Goal: Task Accomplishment & Management: Use online tool/utility

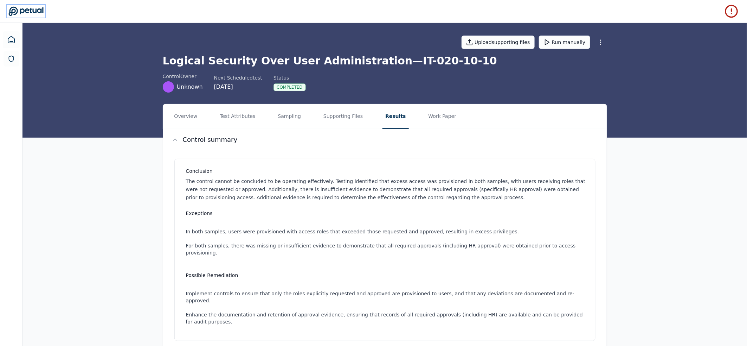
click at [16, 13] on icon at bounding box center [25, 11] width 35 height 9
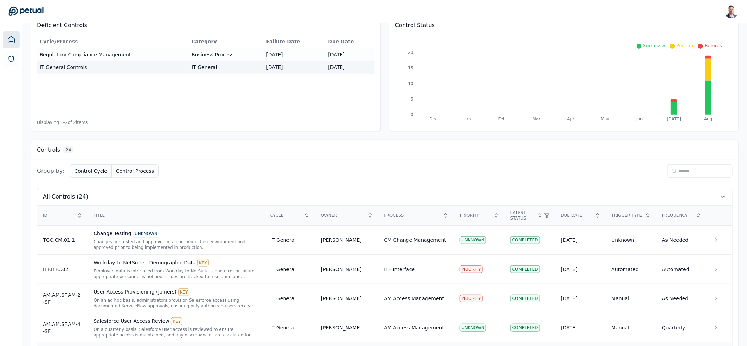
scroll to position [243, 0]
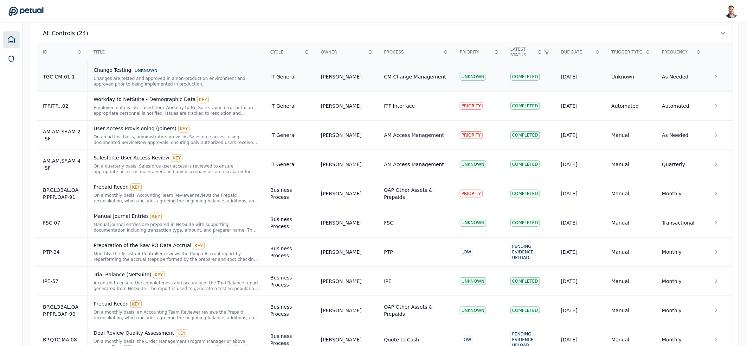
click at [162, 82] on div "Changes are tested and approved in a non-production environment and approved pr…" at bounding box center [177, 81] width 166 height 11
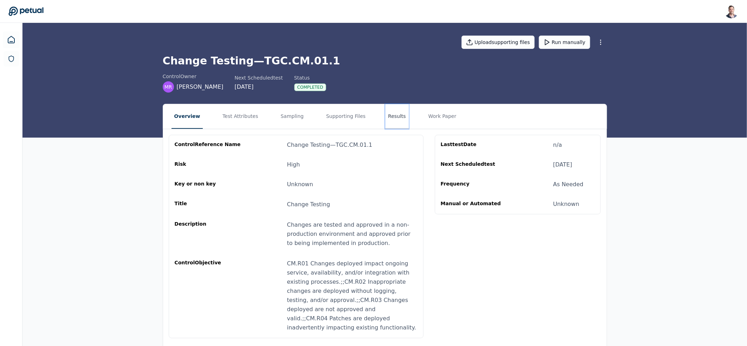
click at [385, 114] on button "Results" at bounding box center [397, 116] width 24 height 25
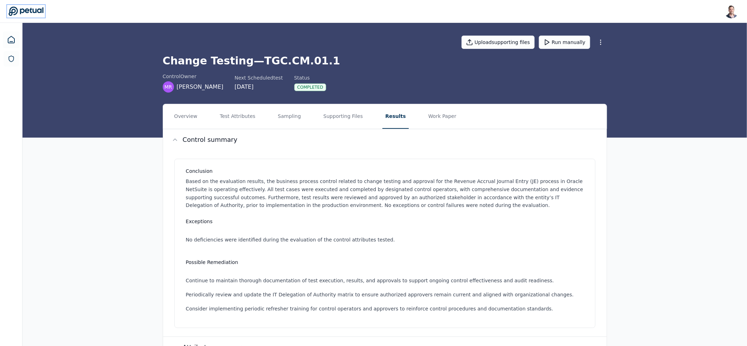
click at [16, 13] on icon at bounding box center [25, 11] width 35 height 10
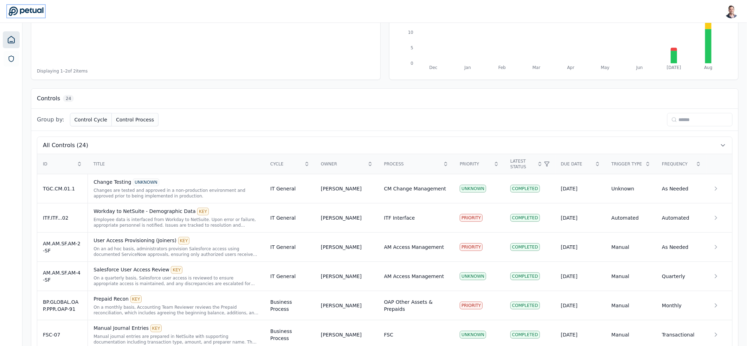
scroll to position [136, 0]
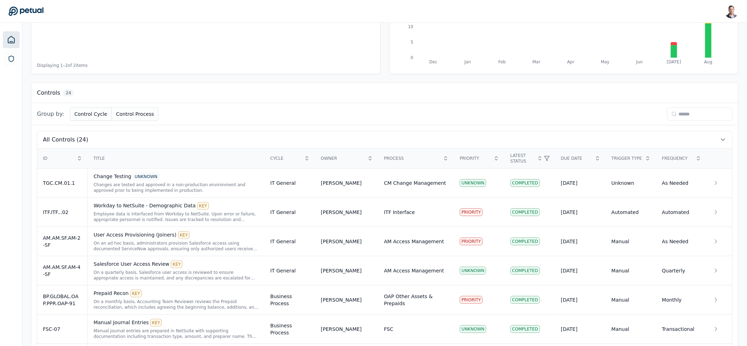
drag, startPoint x: 695, startPoint y: 121, endPoint x: 695, endPoint y: 116, distance: 4.3
click at [695, 120] on div "Group by: Control Cycle Control Process" at bounding box center [384, 114] width 707 height 22
click at [693, 113] on input at bounding box center [700, 113] width 65 height 13
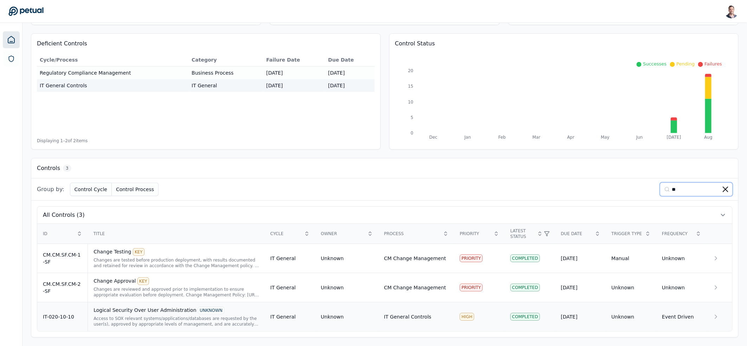
type input "**"
click at [203, 314] on div "Logical Security Over User Administration UNKNOWN Access to SOX relevant system…" at bounding box center [177, 316] width 166 height 20
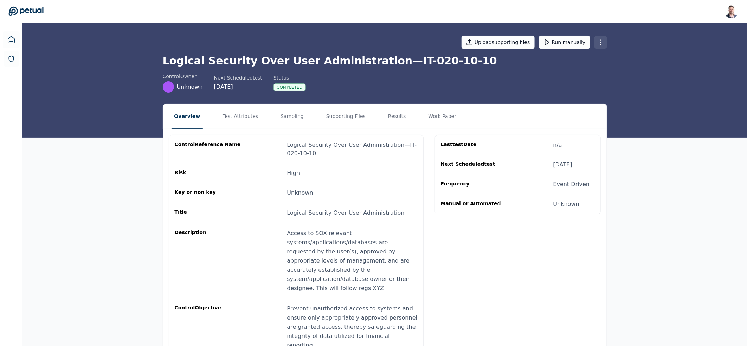
click at [605, 43] on html "[PERSON_NAME] [EMAIL_ADDRESS] Sign out Upload supporting files Run manually Log…" at bounding box center [373, 192] width 747 height 384
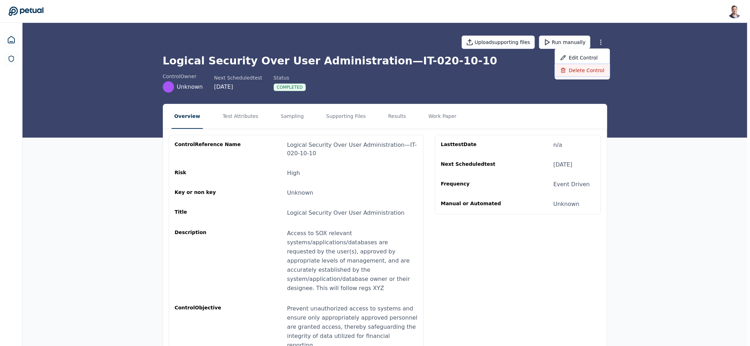
click at [584, 71] on div "Delete control" at bounding box center [582, 70] width 55 height 13
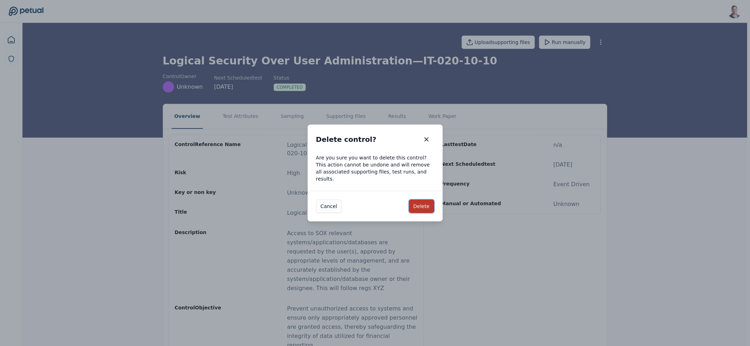
click at [420, 202] on button "Delete" at bounding box center [421, 205] width 25 height 13
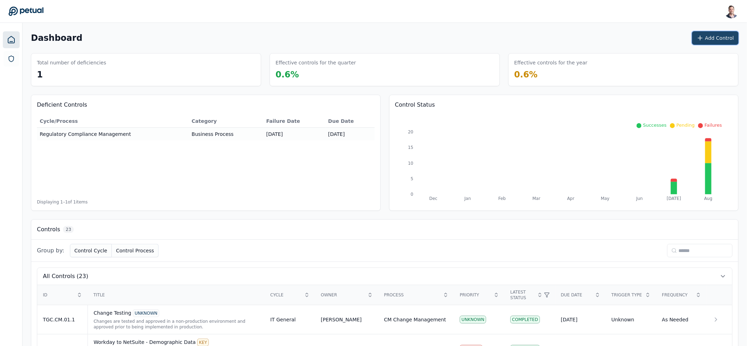
click at [710, 38] on button "Add Control" at bounding box center [716, 37] width 46 height 13
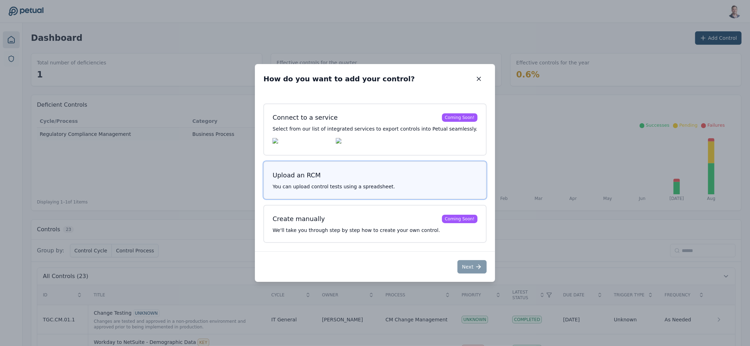
click at [340, 184] on button "Upload an RCM You can upload control tests using a spreadsheet." at bounding box center [374, 180] width 223 height 38
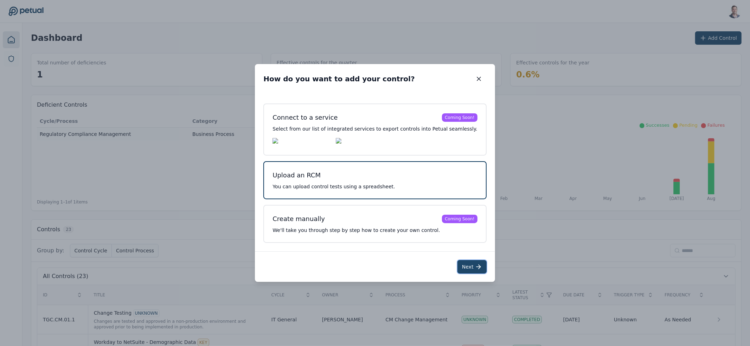
click at [468, 271] on button "Next" at bounding box center [472, 266] width 29 height 13
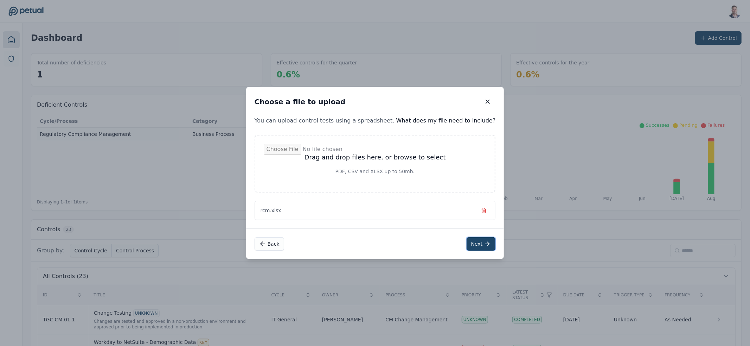
click at [467, 246] on button "Next" at bounding box center [481, 243] width 29 height 13
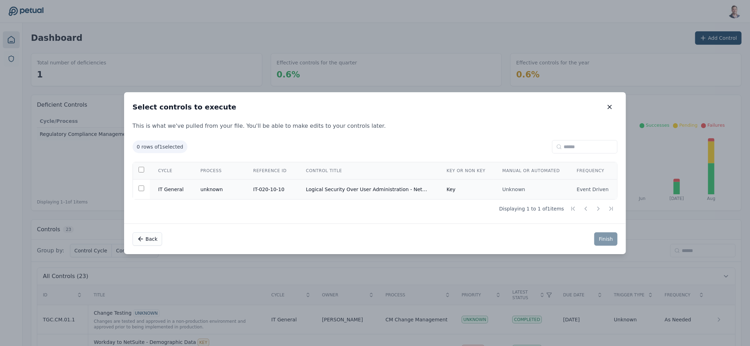
click at [372, 191] on td "Logical Security Over User Administration - NetSuite" at bounding box center [368, 189] width 141 height 20
click at [598, 238] on button "Finish" at bounding box center [605, 238] width 23 height 13
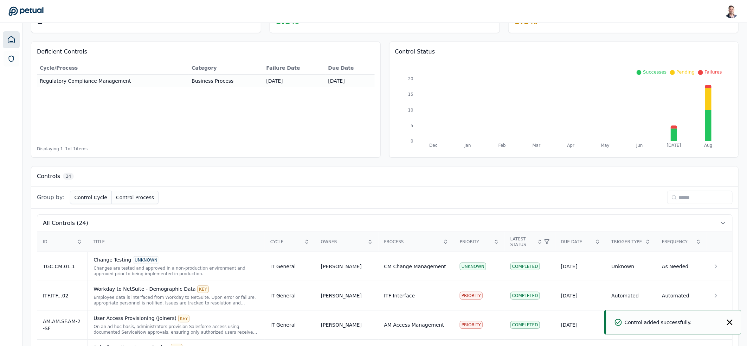
scroll to position [55, 0]
click at [689, 199] on input at bounding box center [700, 195] width 65 height 13
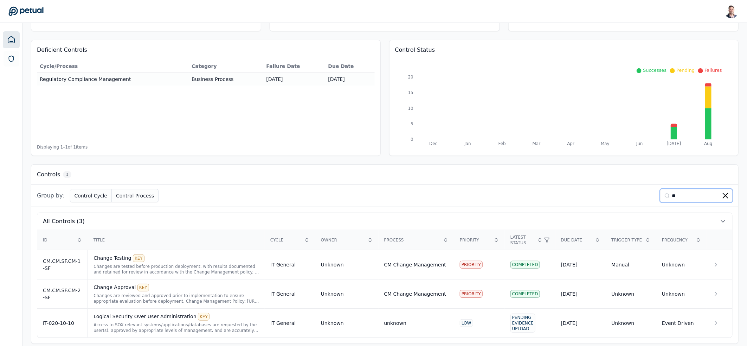
scroll to position [62, 0]
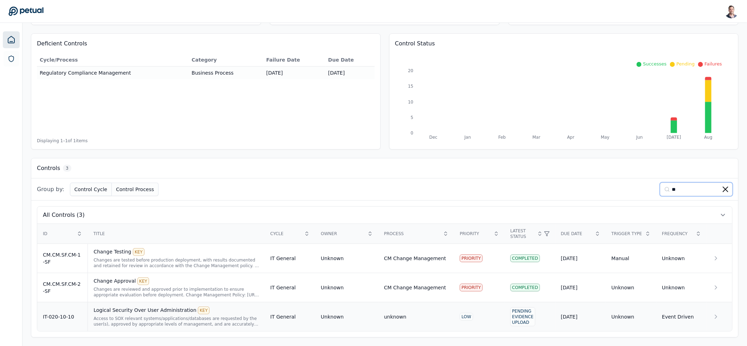
type input "**"
click at [122, 314] on div "Logical Security Over User Administration KEY Access to SOX relevant systems/ap…" at bounding box center [177, 316] width 166 height 20
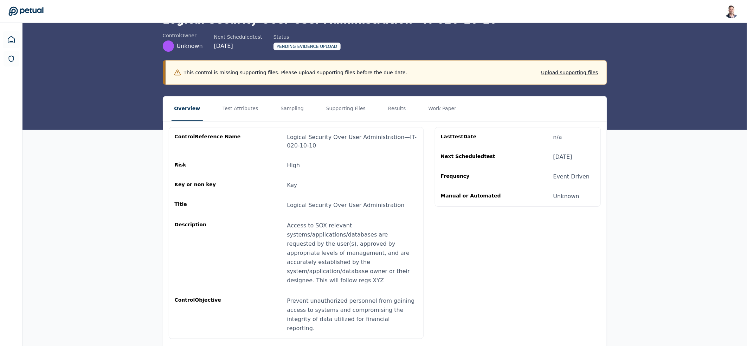
scroll to position [44, 0]
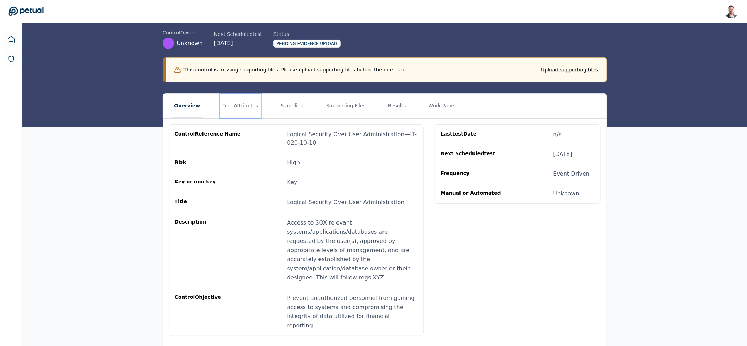
click at [234, 107] on button "Test Attributes" at bounding box center [240, 106] width 41 height 25
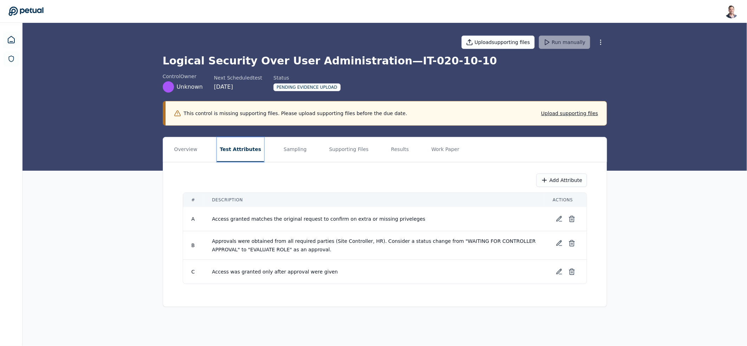
scroll to position [0, 0]
click at [650, 316] on main "Upload supporting files Run manually Logical Security Over User Administration …" at bounding box center [387, 184] width 728 height 323
click at [663, 247] on div "Overview Test Attributes Sampling Supporting Files Results Work Paper Add Attri…" at bounding box center [387, 222] width 728 height 170
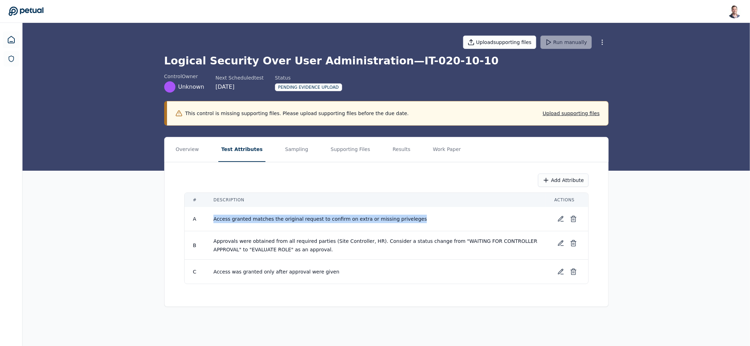
drag, startPoint x: 219, startPoint y: 220, endPoint x: 456, endPoint y: 224, distance: 236.7
click at [456, 224] on td "Access granted matches the original request to confirm on extra or missing priv…" at bounding box center [375, 219] width 341 height 24
click at [439, 222] on td "Access granted matches the original request to confirm on extra or missing priv…" at bounding box center [375, 219] width 341 height 24
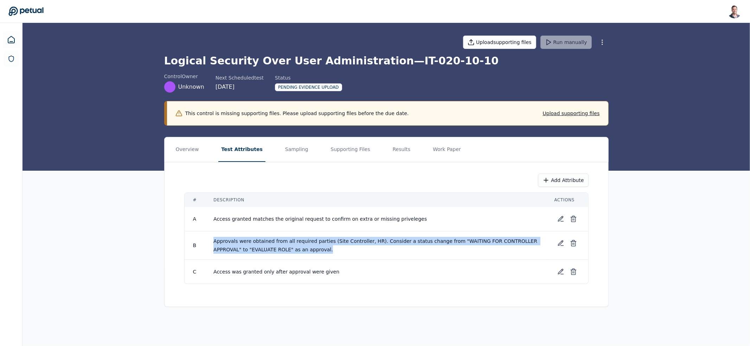
drag, startPoint x: 349, startPoint y: 251, endPoint x: 206, endPoint y: 239, distance: 143.6
click at [206, 239] on td "Approvals were obtained from all required parties (Site Controller, HR). Consid…" at bounding box center [375, 245] width 341 height 28
click at [337, 243] on span "Approvals were obtained from all required parties (Site Controller, HR). Consid…" at bounding box center [376, 245] width 325 height 14
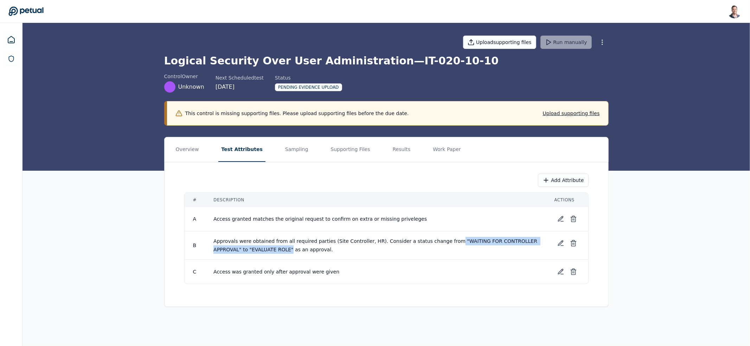
drag, startPoint x: 445, startPoint y: 241, endPoint x: 291, endPoint y: 248, distance: 154.2
click at [291, 248] on span "Approvals were obtained from all required parties (Site Controller, HR). Consid…" at bounding box center [376, 245] width 325 height 14
click at [345, 251] on td "Approvals were obtained from all required parties (Site Controller, HR). Consid…" at bounding box center [375, 245] width 341 height 28
drag, startPoint x: 349, startPoint y: 251, endPoint x: 447, endPoint y: 242, distance: 98.6
click at [447, 242] on td "Approvals were obtained from all required parties (Site Controller, HR). Consid…" at bounding box center [375, 245] width 341 height 28
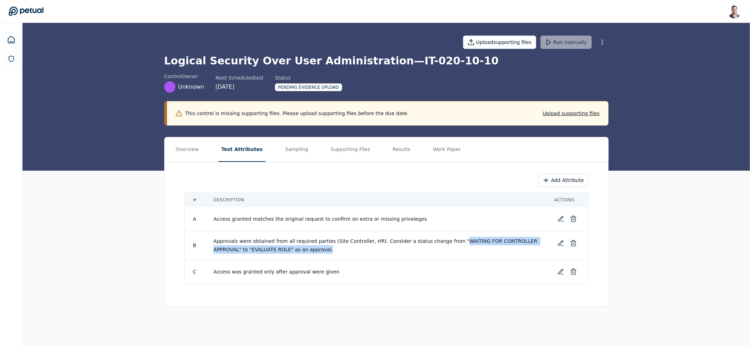
click at [349, 251] on td "Approvals were obtained from all required parties (Site Controller, HR). Consid…" at bounding box center [375, 245] width 341 height 28
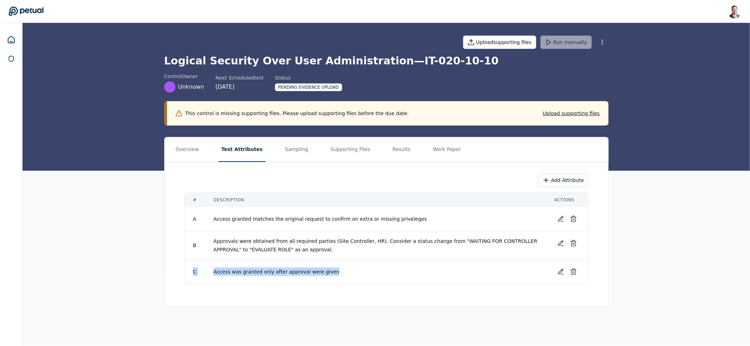
drag, startPoint x: 342, startPoint y: 270, endPoint x: 194, endPoint y: 271, distance: 148.1
click at [194, 271] on tr "C Access was granted only after approval were given" at bounding box center [387, 272] width 404 height 24
click at [219, 272] on span "Access was granted only after approval were given" at bounding box center [277, 272] width 126 height 6
drag, startPoint x: 205, startPoint y: 273, endPoint x: 369, endPoint y: 274, distance: 163.9
click at [369, 274] on td "Access was granted only after approval were given" at bounding box center [375, 272] width 341 height 24
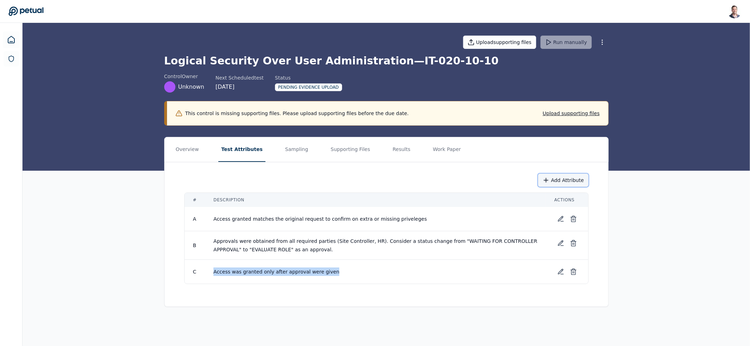
click at [562, 182] on button "Add Attribute" at bounding box center [563, 179] width 50 height 13
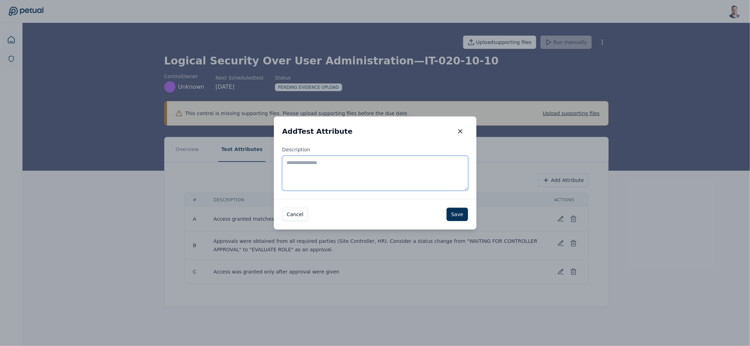
click at [330, 175] on textarea "Description" at bounding box center [375, 173] width 186 height 34
type textarea "**********"
click at [455, 216] on button "Save" at bounding box center [457, 214] width 21 height 13
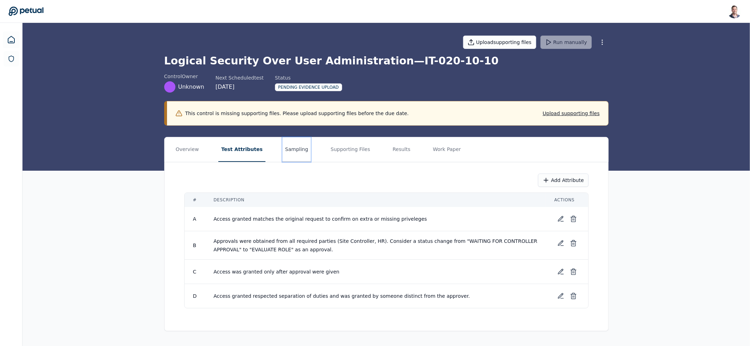
click at [290, 152] on button "Sampling" at bounding box center [296, 149] width 29 height 25
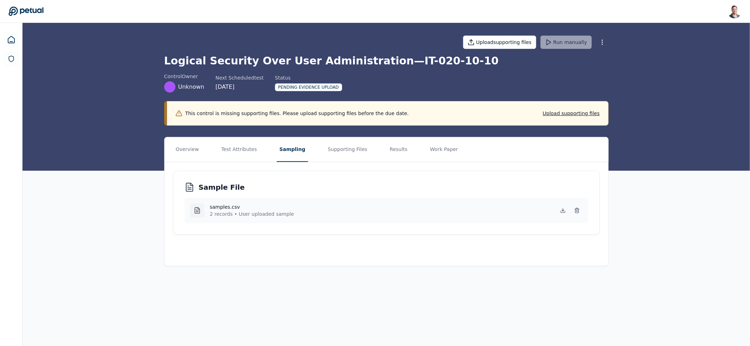
click at [324, 167] on div "Sample File samples.csv 2 records • User uploaded sample" at bounding box center [387, 208] width 444 height 92
click at [332, 154] on button "Supporting Files" at bounding box center [347, 149] width 45 height 25
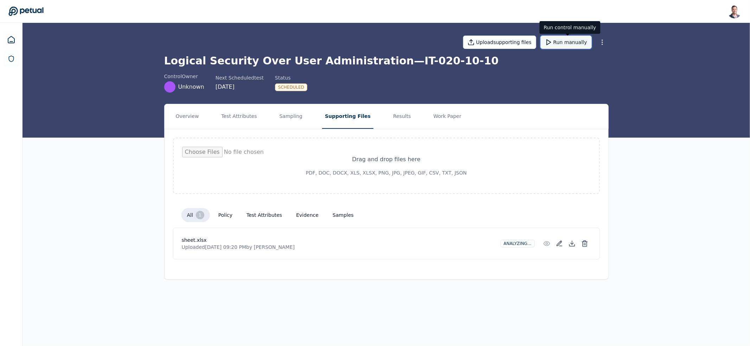
click at [563, 45] on button "Run manually" at bounding box center [566, 42] width 51 height 13
click at [230, 109] on button "Test Attributes" at bounding box center [238, 116] width 41 height 25
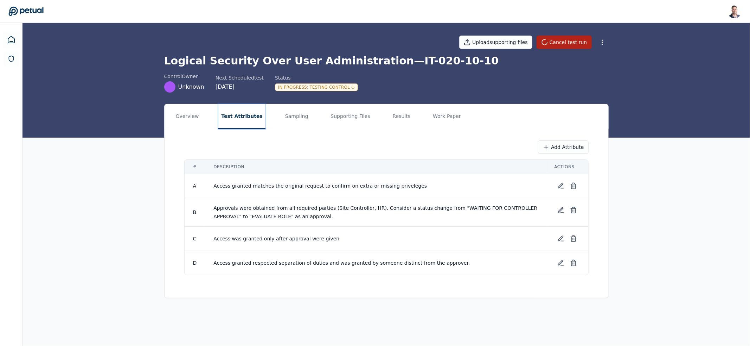
click at [248, 120] on button "Test Attributes" at bounding box center [241, 116] width 47 height 25
click at [260, 59] on h1 "Logical Security Over User Administration — IT-020-10-10" at bounding box center [386, 61] width 445 height 13
click at [395, 121] on button "Results" at bounding box center [402, 116] width 24 height 25
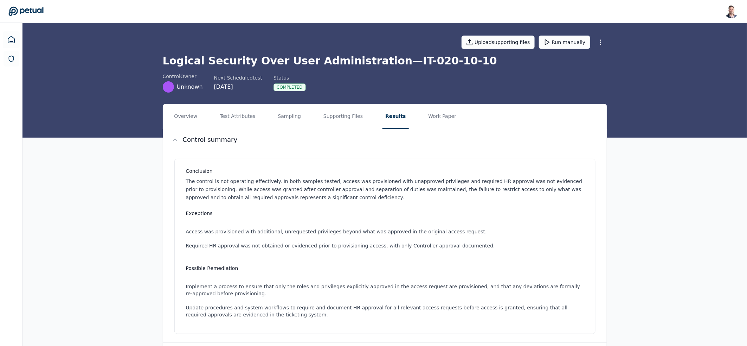
click at [291, 189] on p "The control is not operating effectively. In both samples tested, access was pr…" at bounding box center [386, 189] width 401 height 24
click at [438, 115] on button "Work Paper" at bounding box center [443, 116] width 34 height 25
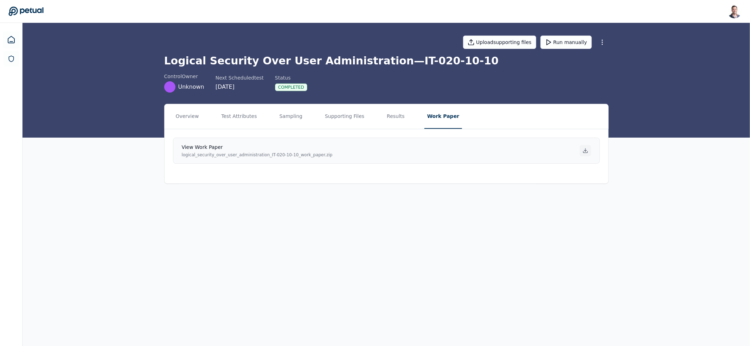
click at [584, 151] on icon at bounding box center [586, 151] width 6 height 6
click at [328, 112] on button "Supporting Files" at bounding box center [344, 116] width 45 height 25
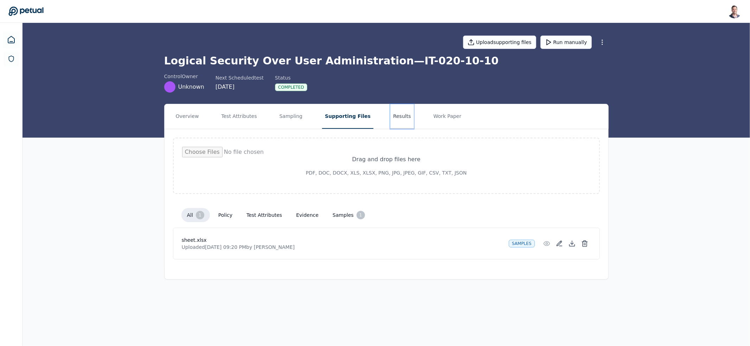
click at [390, 121] on button "Results" at bounding box center [402, 116] width 24 height 25
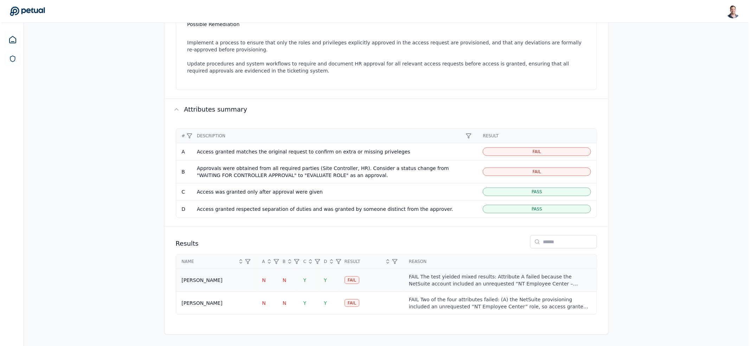
scroll to position [244, 0]
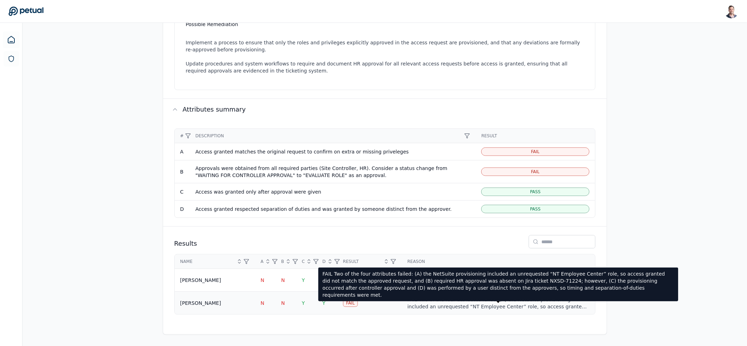
click at [444, 302] on div "FAIL Two of the four attributes failed: (A) the NetSuite provisioning included …" at bounding box center [499, 303] width 182 height 14
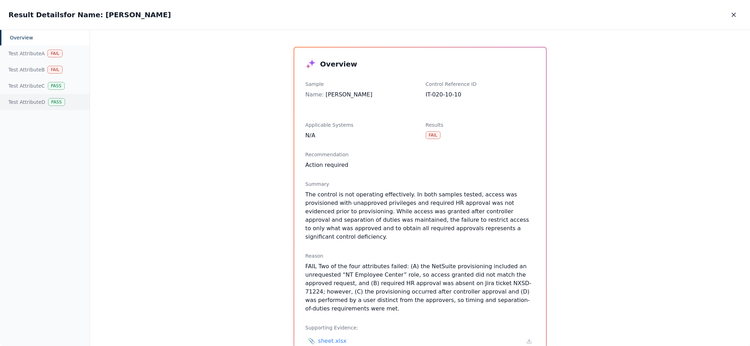
click at [28, 103] on div "Test Attribute D Pass" at bounding box center [45, 102] width 90 height 16
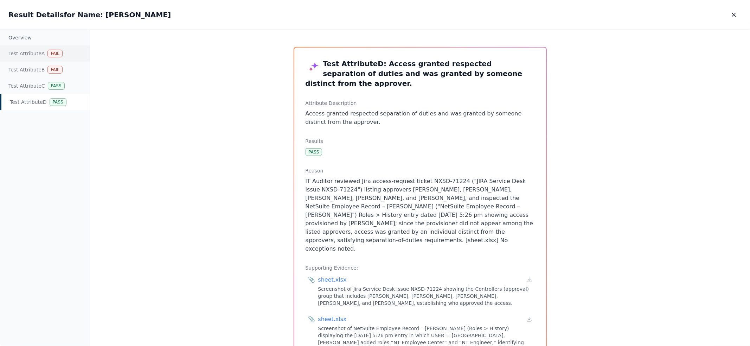
click at [35, 53] on div "Test Attribute A Fail" at bounding box center [45, 53] width 90 height 16
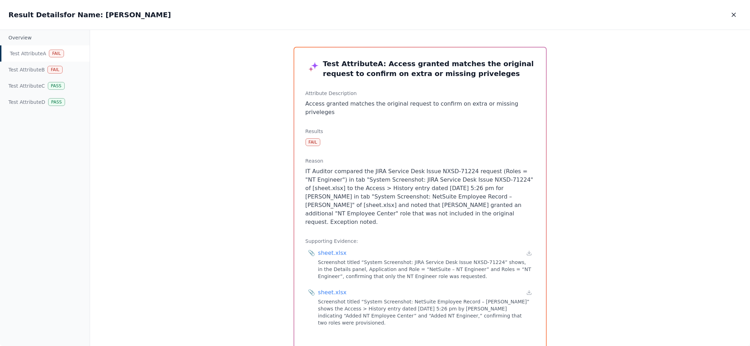
drag, startPoint x: 461, startPoint y: 208, endPoint x: 299, endPoint y: 159, distance: 169.6
click at [299, 159] on div "Test Attribute A : Access granted matches the original request to confirm on ex…" at bounding box center [420, 198] width 252 height 302
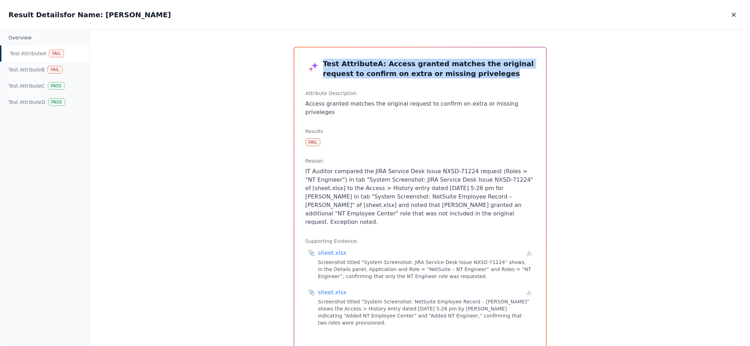
drag, startPoint x: 470, startPoint y: 75, endPoint x: 330, endPoint y: 55, distance: 142.1
click at [330, 55] on div "Test Attribute A : Access granted matches the original request to confirm on ex…" at bounding box center [420, 198] width 252 height 302
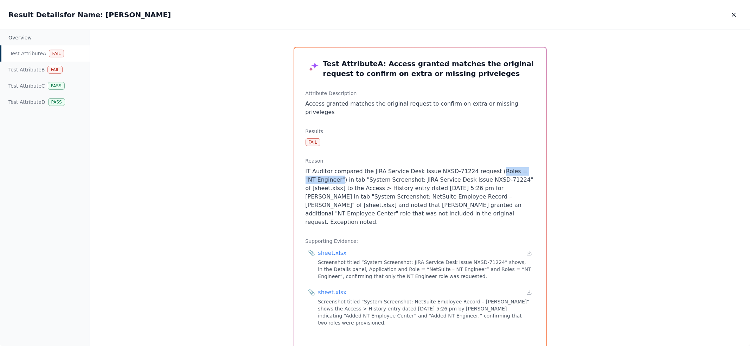
drag, startPoint x: 488, startPoint y: 164, endPoint x: 329, endPoint y: 172, distance: 159.2
click at [329, 172] on p "IT Auditor compared the JIRA Service Desk Issue NXSD-71224 request (Roles = "NT…" at bounding box center [420, 196] width 229 height 59
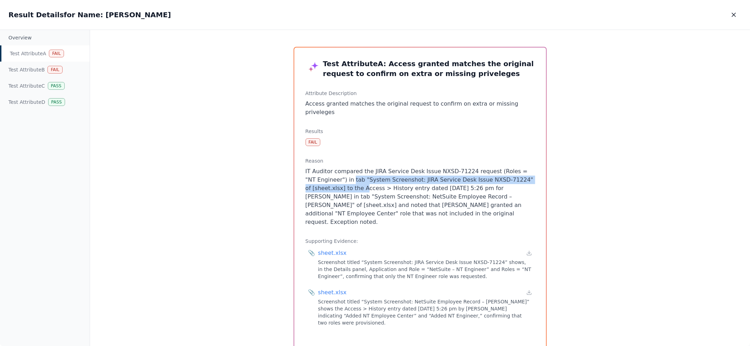
drag, startPoint x: 338, startPoint y: 173, endPoint x: 357, endPoint y: 178, distance: 19.7
click at [355, 176] on p "IT Auditor compared the JIRA Service Desk Issue NXSD-71224 request (Roles = "NT…" at bounding box center [420, 196] width 229 height 59
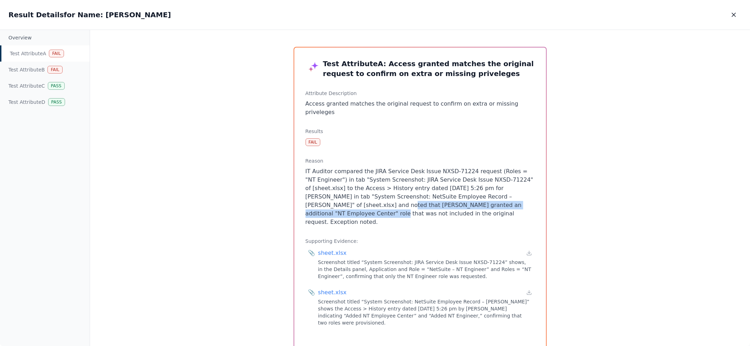
drag, startPoint x: 305, startPoint y: 196, endPoint x: 492, endPoint y: 196, distance: 187.5
click at [492, 196] on p "IT Auditor compared the JIRA Service Desk Issue NXSD-71224 request (Roles = "NT…" at bounding box center [420, 196] width 229 height 59
drag, startPoint x: 440, startPoint y: 206, endPoint x: 304, endPoint y: 197, distance: 136.8
click at [306, 197] on p "IT Auditor compared the JIRA Service Desk Issue NXSD-71224 request (Roles = "NT…" at bounding box center [420, 196] width 229 height 59
click at [529, 253] on icon at bounding box center [529, 253] width 2 height 1
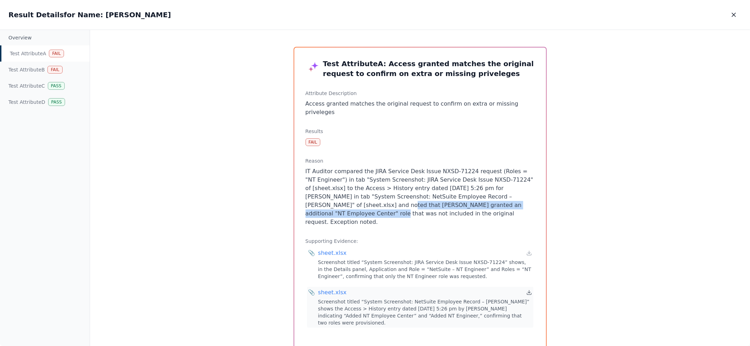
click at [528, 289] on icon at bounding box center [530, 292] width 6 height 6
click at [32, 73] on div "Test Attribute B Fail" at bounding box center [45, 70] width 90 height 16
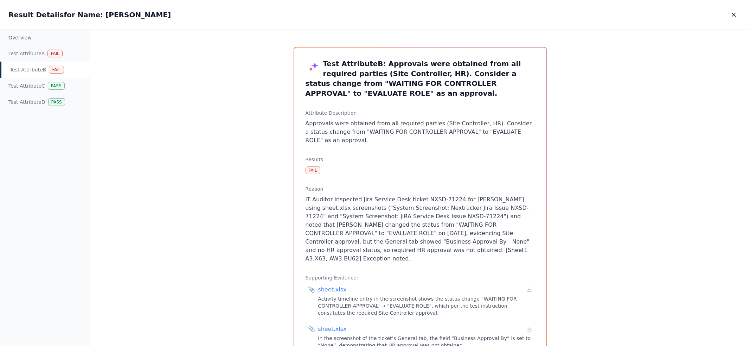
drag, startPoint x: 504, startPoint y: 252, endPoint x: 369, endPoint y: 199, distance: 144.9
click at [369, 199] on p "IT Auditor inspected Jira Service Desk ticket NXSD-71224 for [PERSON_NAME] usin…" at bounding box center [420, 229] width 229 height 68
click at [461, 236] on p "IT Auditor inspected Jira Service Desk ticket NXSD-71224 for [PERSON_NAME] usin…" at bounding box center [420, 229] width 229 height 68
drag, startPoint x: 434, startPoint y: 242, endPoint x: 483, endPoint y: 243, distance: 49.2
click at [483, 243] on p "IT Auditor inspected Jira Service Desk ticket NXSD-71224 for [PERSON_NAME] usin…" at bounding box center [420, 229] width 229 height 68
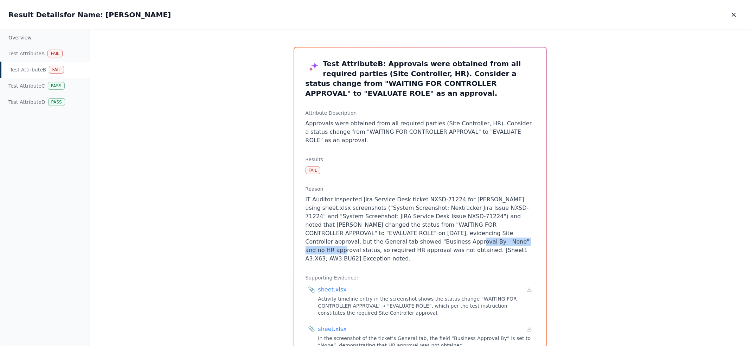
drag, startPoint x: 337, startPoint y: 244, endPoint x: 416, endPoint y: 241, distance: 79.9
click at [416, 241] on p "IT Auditor inspected Jira Service Desk ticket NXSD-71224 for [PERSON_NAME] usin…" at bounding box center [420, 229] width 229 height 68
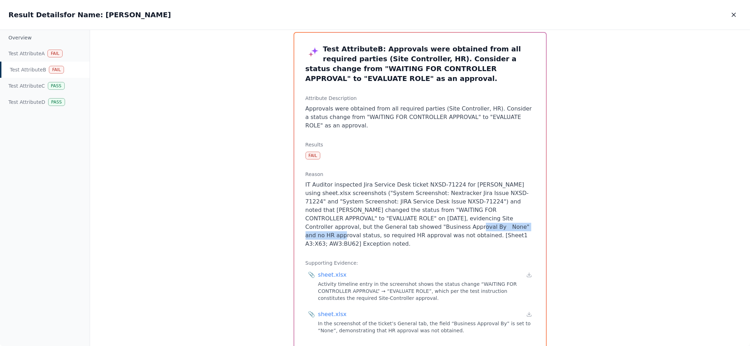
scroll to position [38, 0]
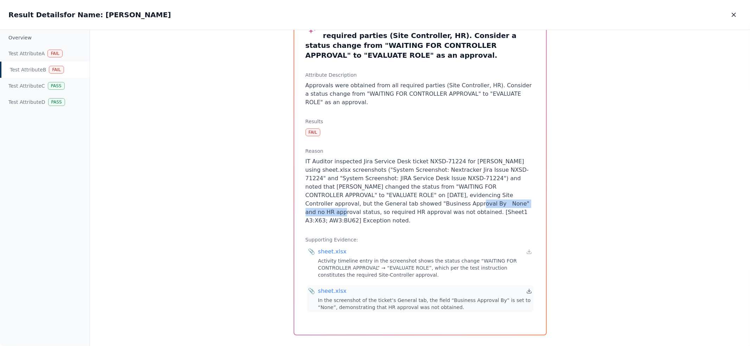
click at [529, 289] on icon at bounding box center [529, 290] width 0 height 3
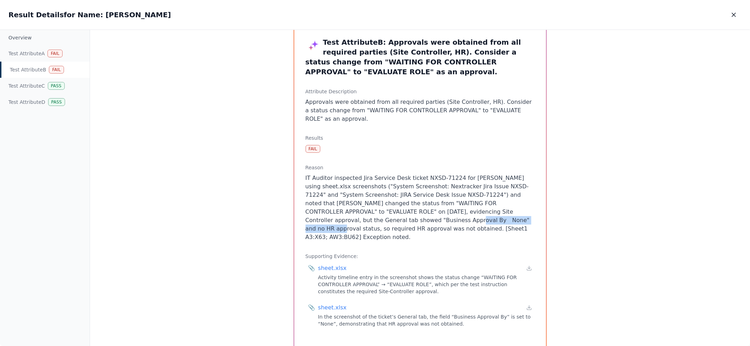
scroll to position [0, 0]
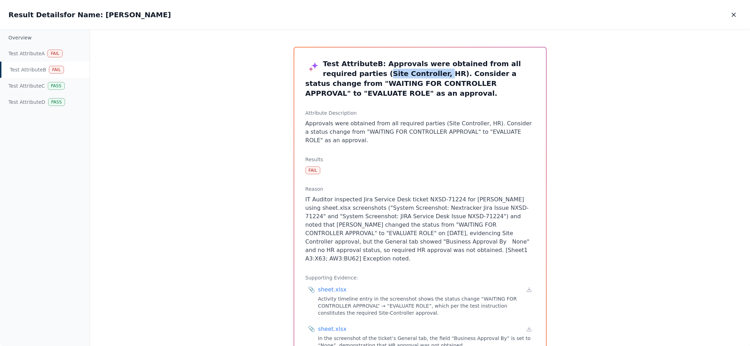
drag, startPoint x: 349, startPoint y: 72, endPoint x: 401, endPoint y: 70, distance: 51.7
click at [401, 70] on h3 "Test Attribute B : Approvals were obtained from all required parties (Site Cont…" at bounding box center [420, 78] width 229 height 39
click at [398, 73] on h3 "Test Attribute B : Approvals were obtained from all required parties (Site Cont…" at bounding box center [420, 78] width 229 height 39
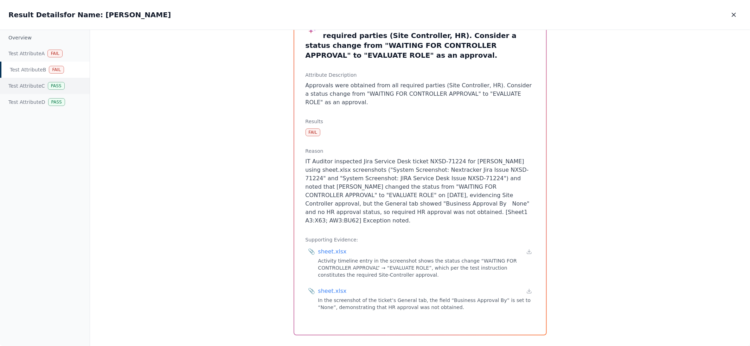
click at [34, 83] on div "Test Attribute C Pass" at bounding box center [45, 86] width 90 height 16
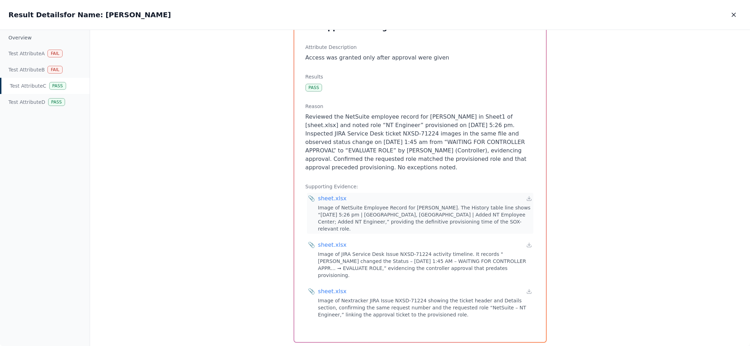
scroll to position [48, 0]
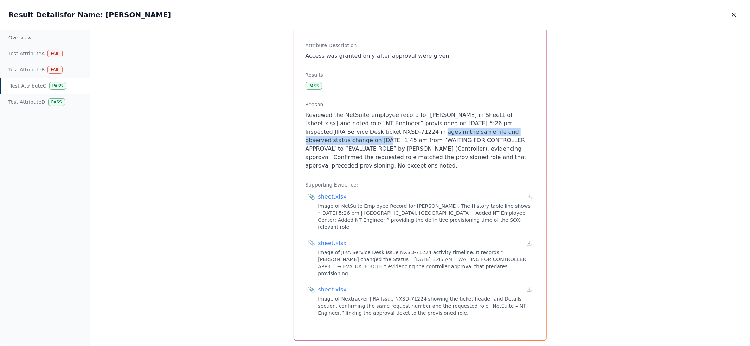
drag, startPoint x: 369, startPoint y: 132, endPoint x: 308, endPoint y: 140, distance: 61.4
click at [308, 140] on p "Reviewed the NetSuite employee record for [PERSON_NAME] in Sheet1 of [sheet.xls…" at bounding box center [420, 140] width 229 height 59
click at [320, 141] on p "Reviewed the NetSuite employee record for [PERSON_NAME] in Sheet1 of [sheet.xls…" at bounding box center [420, 140] width 229 height 59
drag, startPoint x: 335, startPoint y: 142, endPoint x: 464, endPoint y: 141, distance: 128.7
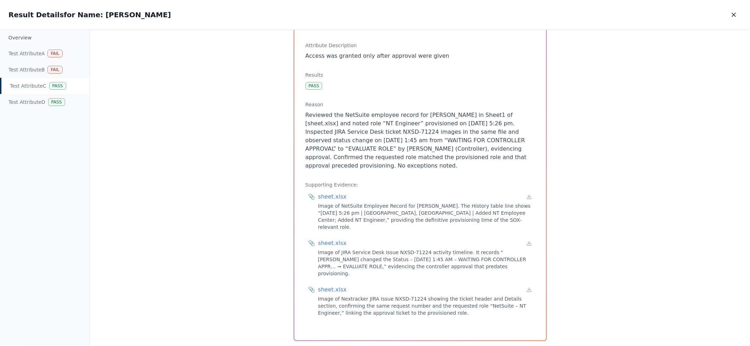
click at [464, 141] on p "Reviewed the NetSuite employee record for [PERSON_NAME] in Sheet1 of [sheet.xls…" at bounding box center [420, 140] width 229 height 59
drag, startPoint x: 333, startPoint y: 123, endPoint x: 433, endPoint y: 126, distance: 100.3
click at [439, 128] on p "Reviewed the NetSuite employee record for [PERSON_NAME] in Sheet1 of [sheet.xls…" at bounding box center [420, 140] width 229 height 59
drag, startPoint x: 408, startPoint y: 123, endPoint x: 455, endPoint y: 123, distance: 46.4
click at [455, 123] on p "Reviewed the NetSuite employee record for [PERSON_NAME] in Sheet1 of [sheet.xls…" at bounding box center [420, 140] width 229 height 59
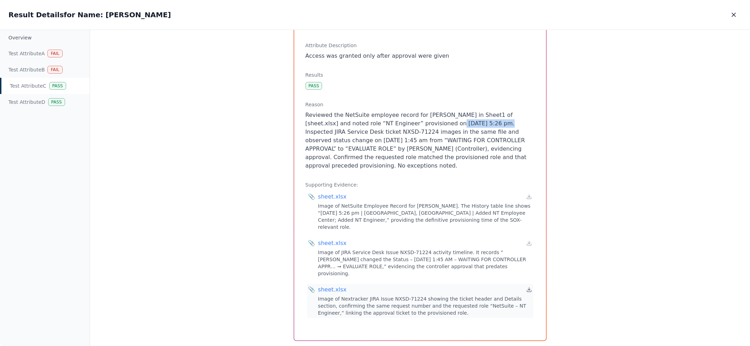
click at [530, 287] on icon at bounding box center [530, 290] width 6 height 6
click at [527, 195] on icon at bounding box center [530, 197] width 6 height 6
click at [531, 237] on div "📎 sheet.xlsx Image of JIRA Service Desk Issue NXSD-71224 activity timeline. It …" at bounding box center [420, 257] width 227 height 41
click at [31, 102] on div "Test Attribute D Pass" at bounding box center [45, 102] width 90 height 16
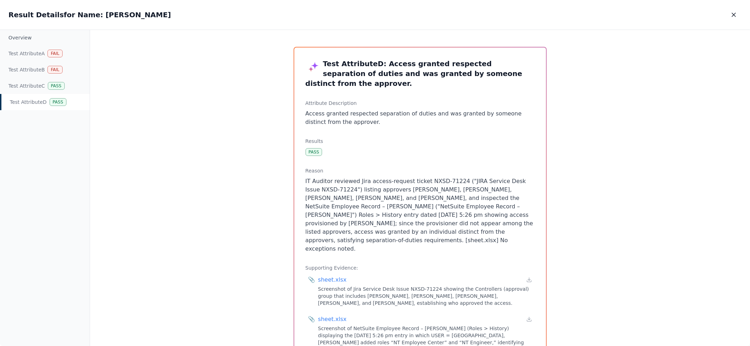
drag, startPoint x: 382, startPoint y: 116, endPoint x: 345, endPoint y: 108, distance: 37.7
click at [345, 109] on p "Access granted respected separation of duties and was granted by someone distin…" at bounding box center [420, 117] width 229 height 17
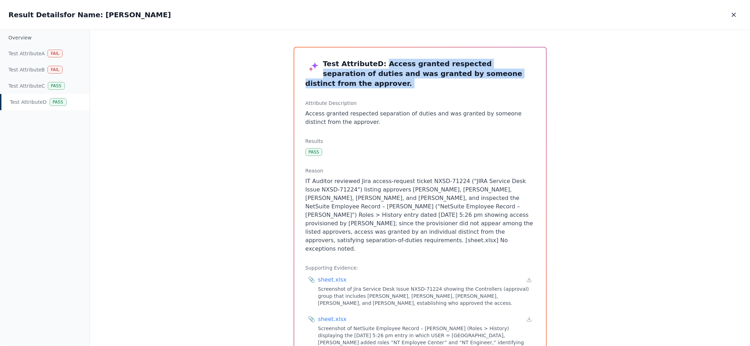
drag, startPoint x: 446, startPoint y: 83, endPoint x: 377, endPoint y: 64, distance: 71.6
click at [377, 64] on div "Test Attribute D : Access granted respected separation of duties and was grante…" at bounding box center [420, 211] width 252 height 329
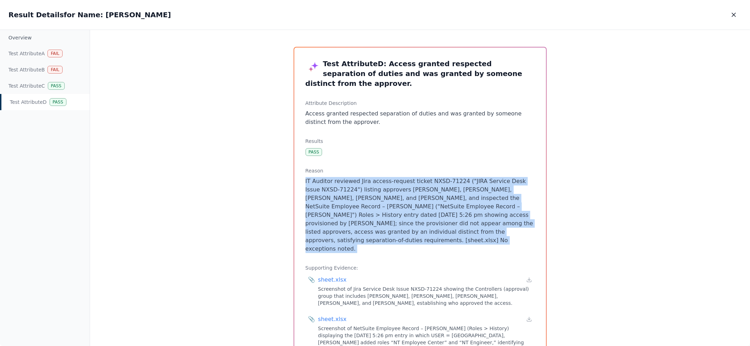
drag, startPoint x: 409, startPoint y: 165, endPoint x: 471, endPoint y: 236, distance: 94.0
click at [471, 236] on div "Test Attribute D : Access granted respected separation of duties and was grante…" at bounding box center [420, 211] width 252 height 329
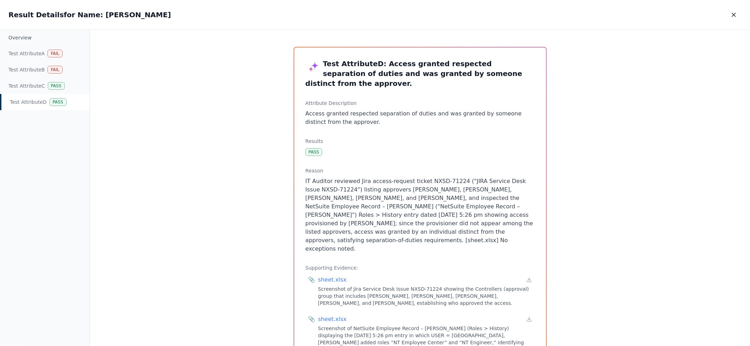
click at [470, 235] on p "IT Auditor reviewed Jira access-request ticket NXSD-71224 ("JIRA Service Desk I…" at bounding box center [420, 215] width 229 height 76
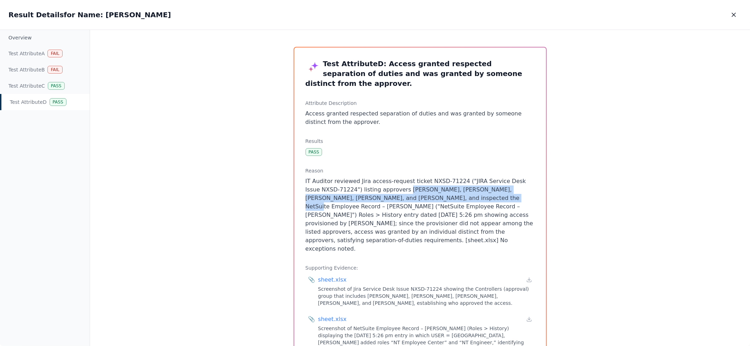
drag, startPoint x: 465, startPoint y: 190, endPoint x: 387, endPoint y: 181, distance: 78.2
click at [387, 181] on p "IT Auditor reviewed Jira access-request ticket NXSD-71224 ("JIRA Service Desk I…" at bounding box center [420, 215] width 229 height 76
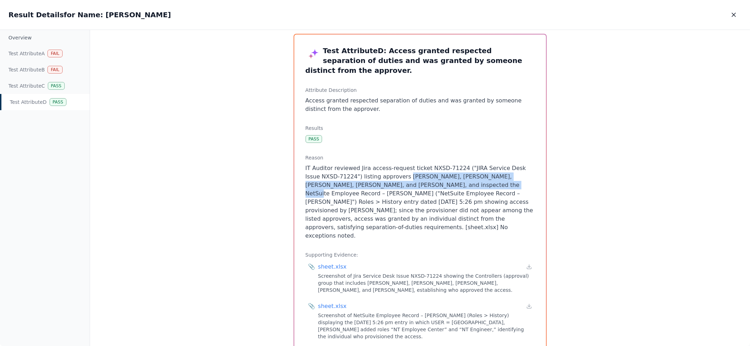
scroll to position [15, 0]
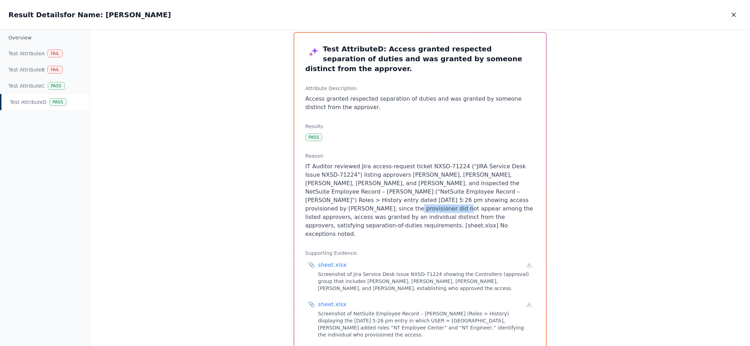
drag, startPoint x: 329, startPoint y: 200, endPoint x: 482, endPoint y: 191, distance: 153.3
click at [482, 191] on p "IT Auditor reviewed Jira access-request ticket NXSD-71224 ("JIRA Service Desk I…" at bounding box center [420, 200] width 229 height 76
click at [395, 197] on p "IT Auditor reviewed Jira access-request ticket NXSD-71224 ("JIRA Service Desk I…" at bounding box center [420, 200] width 229 height 76
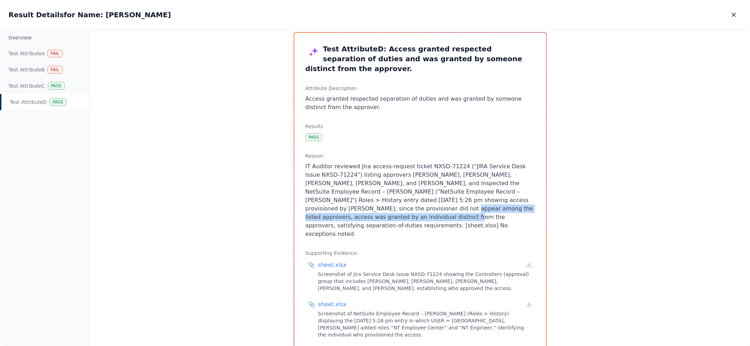
drag, startPoint x: 337, startPoint y: 198, endPoint x: 324, endPoint y: 208, distance: 17.1
click at [324, 208] on p "IT Auditor reviewed Jira access-request ticket NXSD-71224 ("JIRA Service Desk I…" at bounding box center [420, 200] width 229 height 76
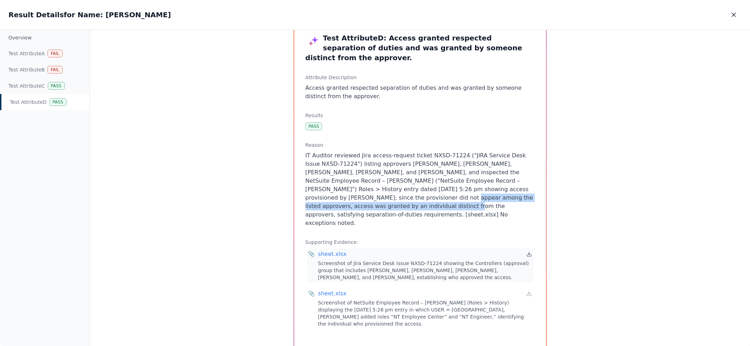
click at [529, 252] on icon at bounding box center [529, 253] width 0 height 3
click at [530, 294] on icon at bounding box center [529, 294] width 4 height 1
click at [735, 17] on icon "button" at bounding box center [734, 14] width 7 height 7
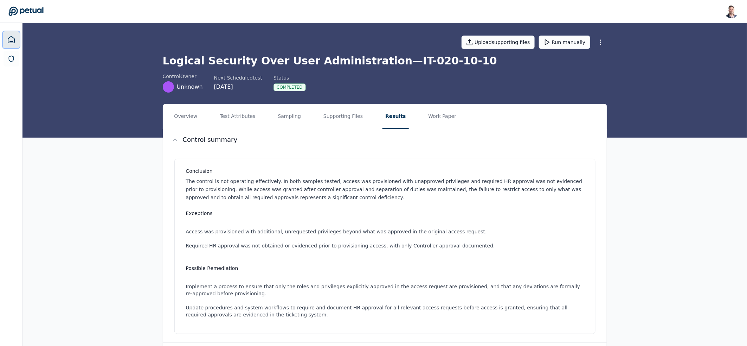
click at [14, 33] on link at bounding box center [11, 39] width 17 height 17
